Goal: Find specific page/section: Find specific page/section

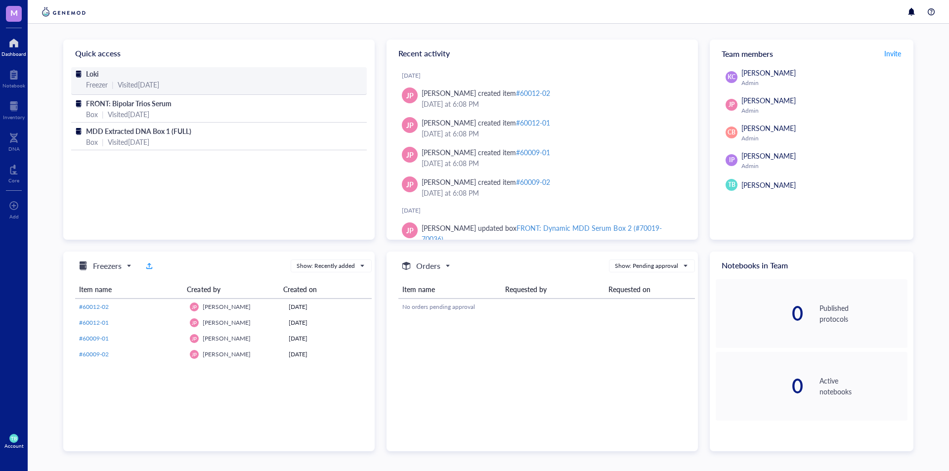
click at [98, 71] on span "Loki" at bounding box center [92, 74] width 13 height 10
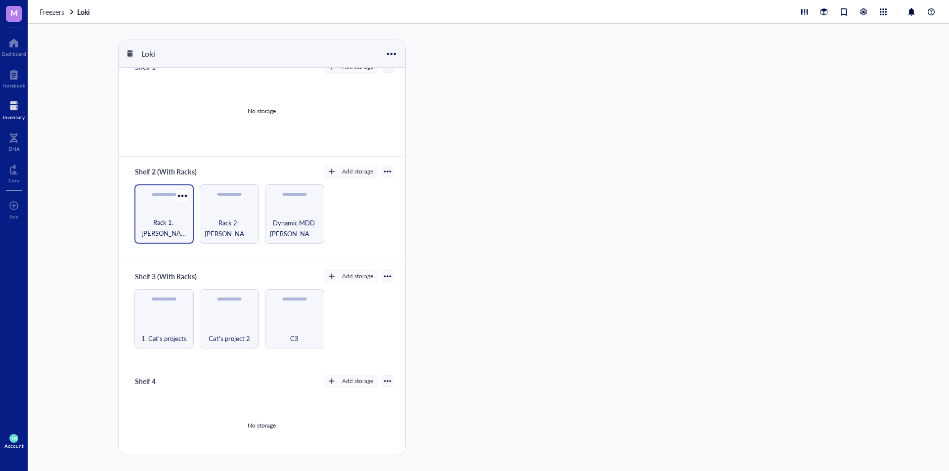
scroll to position [24, 0]
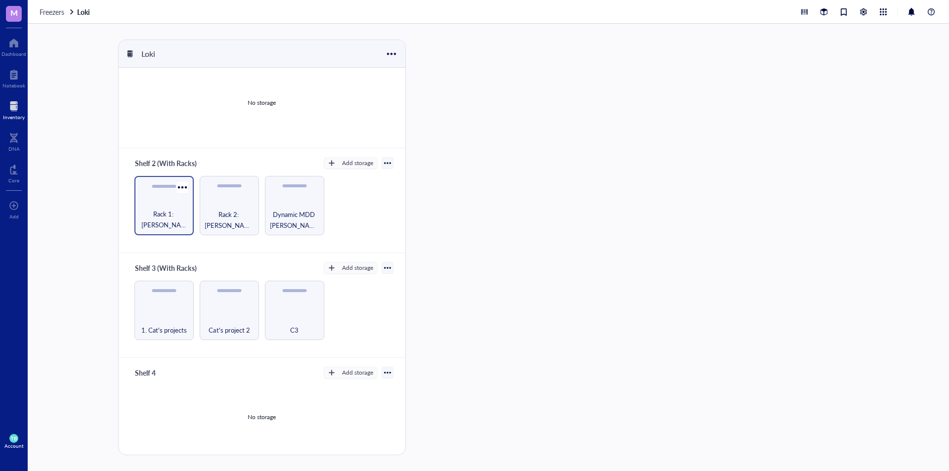
click at [166, 209] on span "Rack 1: [PERSON_NAME]/[PERSON_NAME] Lab (EPICenter)" at bounding box center [163, 220] width 49 height 22
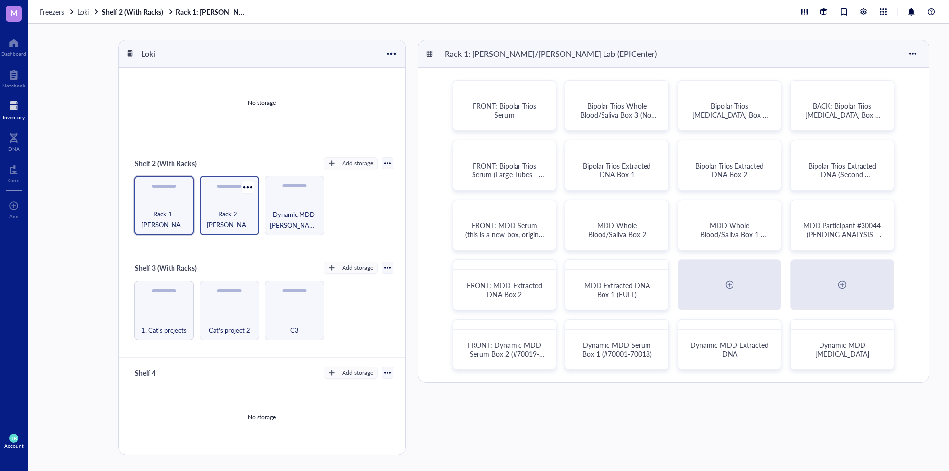
click at [240, 209] on span "Rack 2: [PERSON_NAME]/[PERSON_NAME] Lab (EPICenter)" at bounding box center [229, 220] width 49 height 22
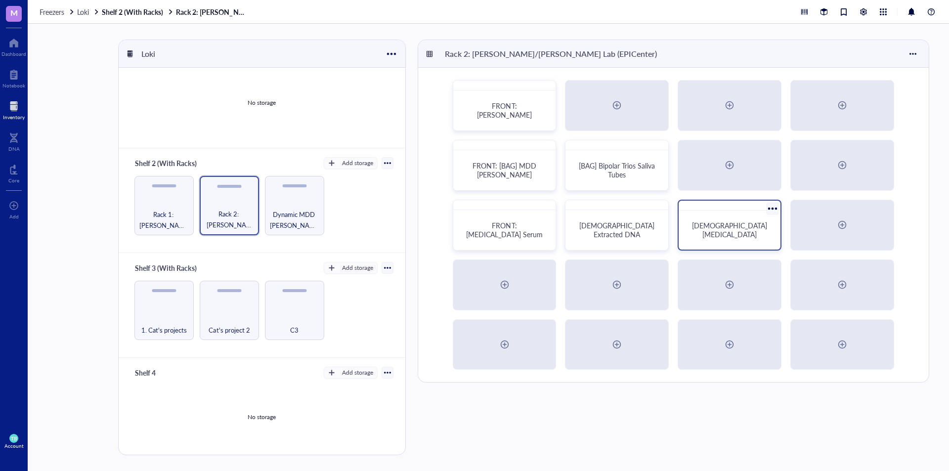
click at [734, 228] on span "[DEMOGRAPHIC_DATA] [MEDICAL_DATA]" at bounding box center [730, 230] width 77 height 19
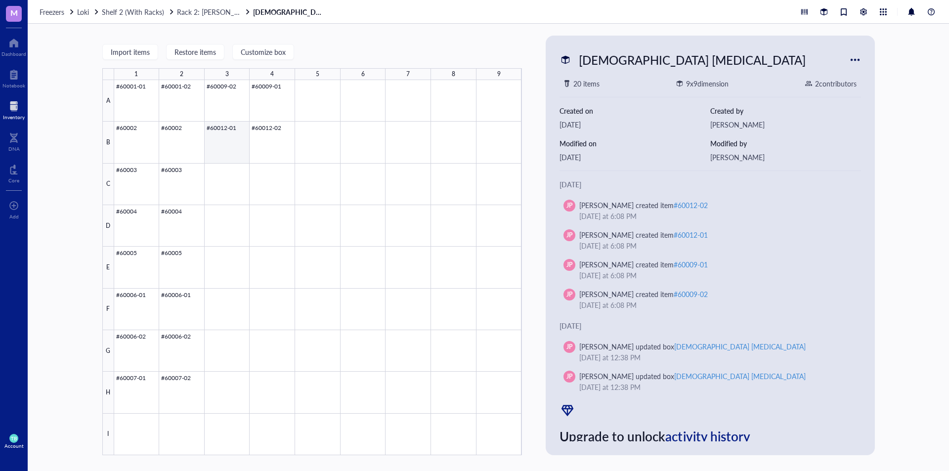
click at [228, 147] on div at bounding box center [318, 267] width 408 height 375
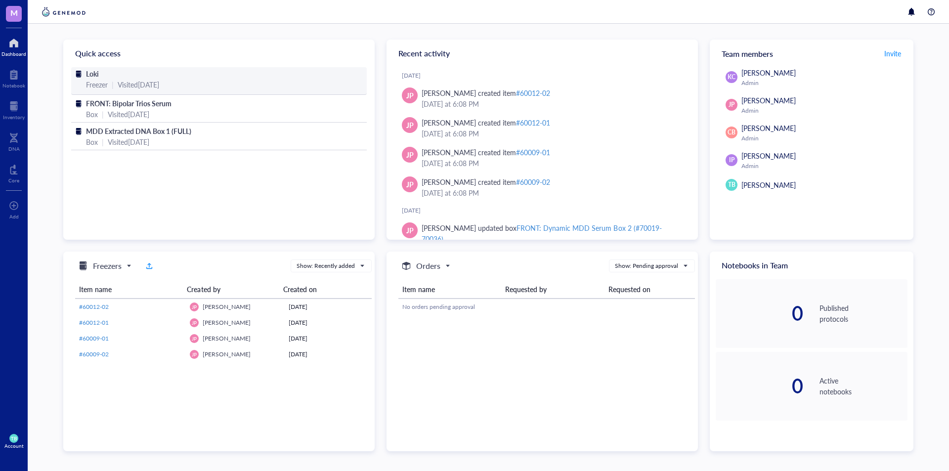
click at [109, 81] on div "Freezer | Visited [DATE]" at bounding box center [219, 84] width 266 height 11
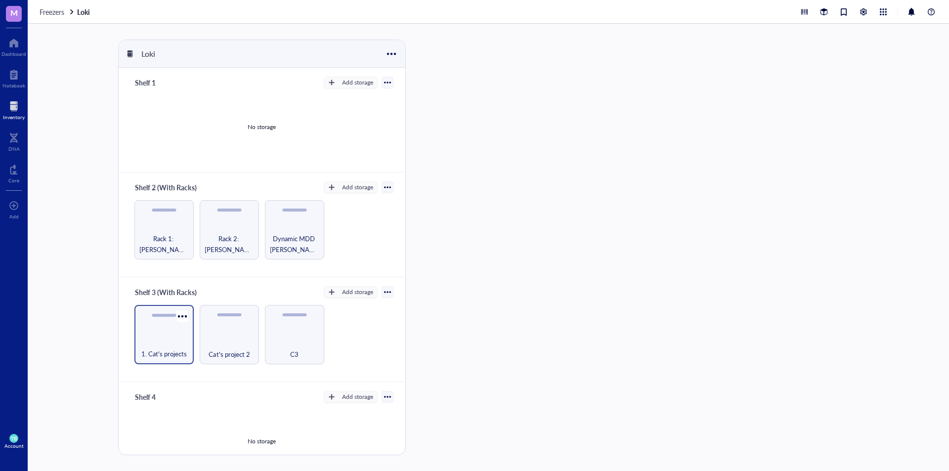
click at [160, 332] on div "1. Cat's projects" at bounding box center [163, 334] width 59 height 59
click at [289, 243] on span "Dynamic MDD [PERSON_NAME] Boxes (to the right of the racks)" at bounding box center [294, 244] width 49 height 22
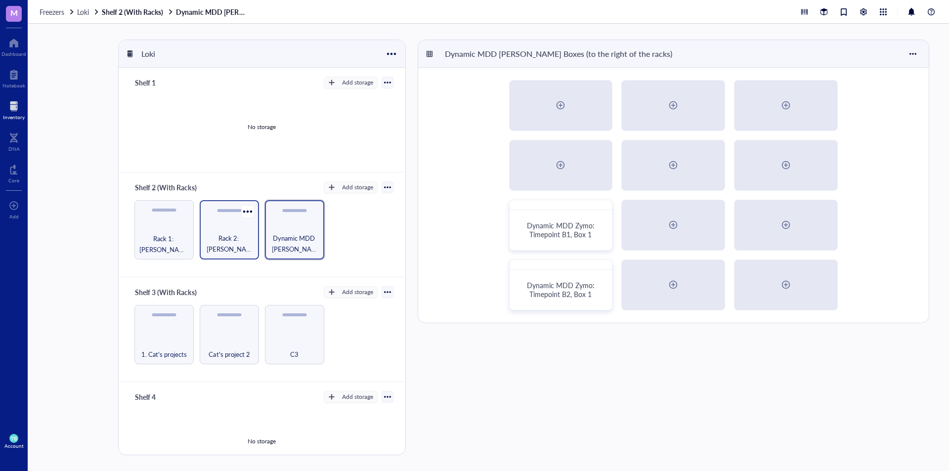
click at [224, 236] on span "Rack 2: [PERSON_NAME]/[PERSON_NAME] Lab (EPICenter)" at bounding box center [229, 244] width 49 height 22
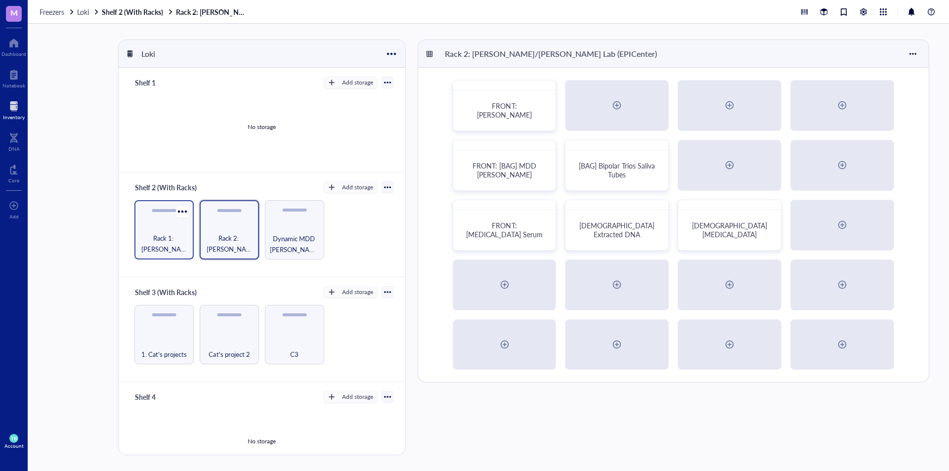
click at [191, 240] on div "Rack 1: [PERSON_NAME]/[PERSON_NAME] Lab (EPICenter)" at bounding box center [163, 229] width 59 height 59
